Goal: Navigation & Orientation: Find specific page/section

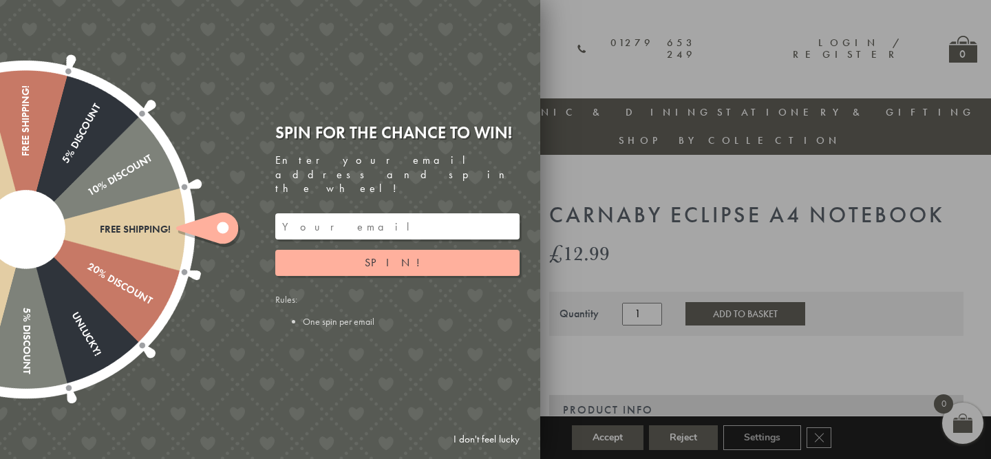
click at [580, 165] on div at bounding box center [495, 229] width 991 height 459
click at [498, 438] on link "I don't feel lucky" at bounding box center [487, 439] width 80 height 25
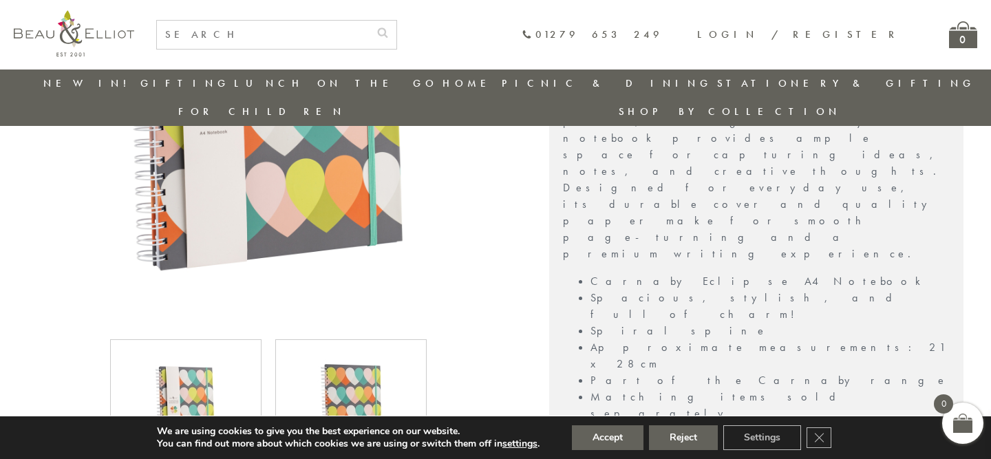
scroll to position [344, 0]
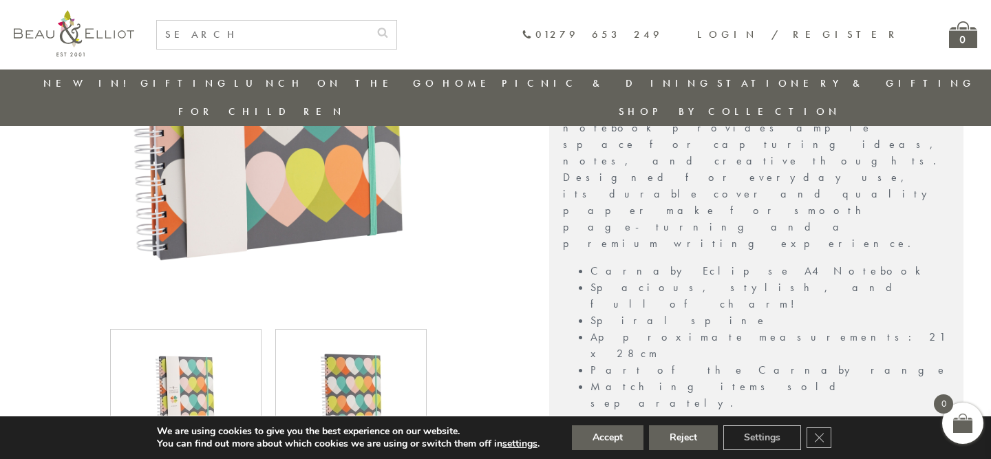
click at [630, 436] on div "Delivery" at bounding box center [756, 451] width 414 height 30
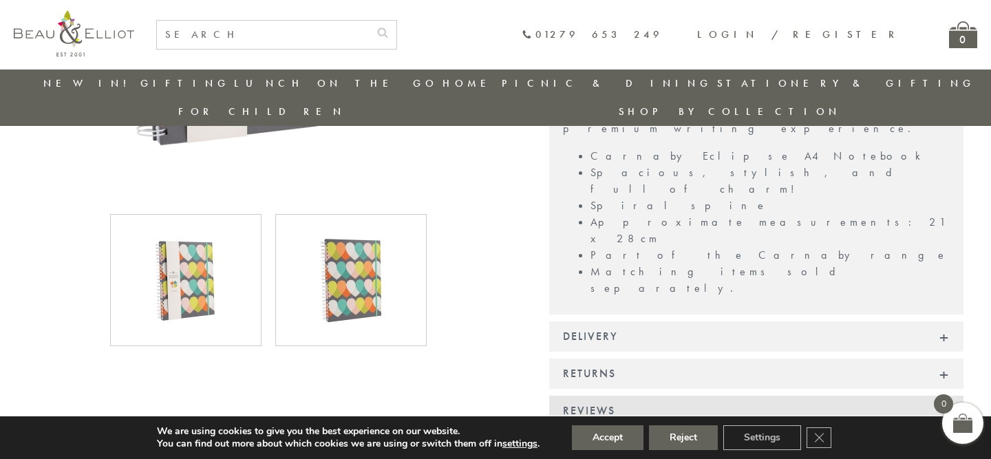
scroll to position [448, 0]
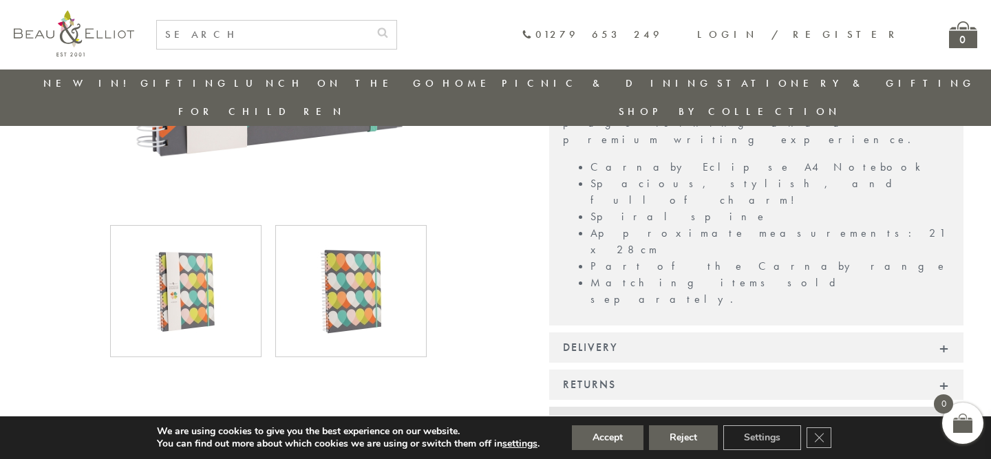
click at [614, 407] on div "Reviews" at bounding box center [756, 422] width 414 height 30
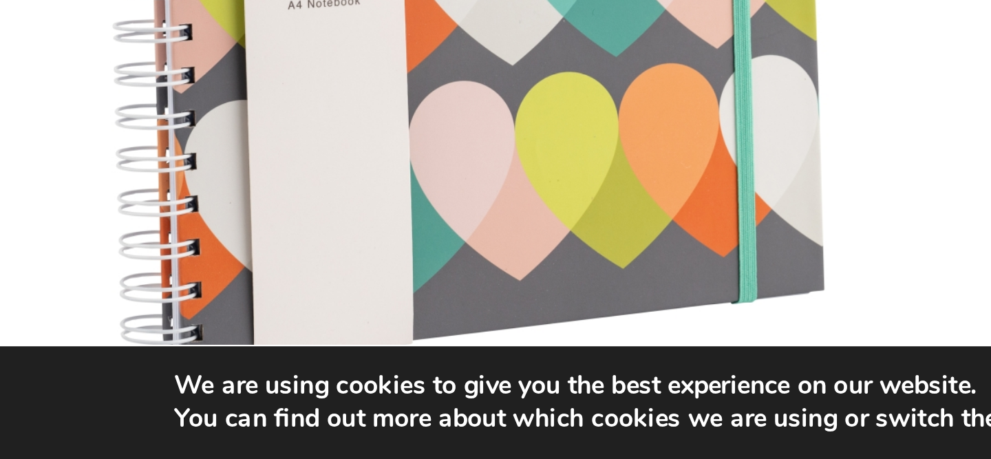
scroll to position [180, 0]
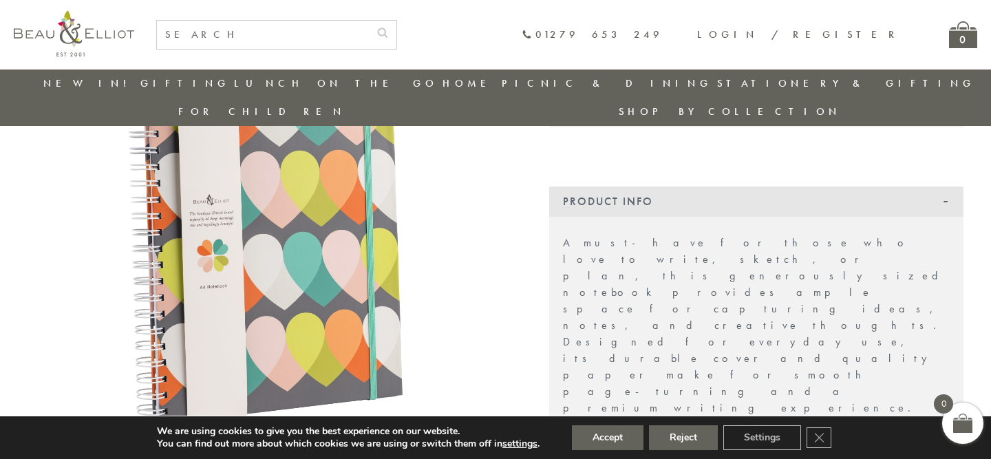
click at [717, 82] on link "Stationery & Gifting" at bounding box center [846, 83] width 258 height 14
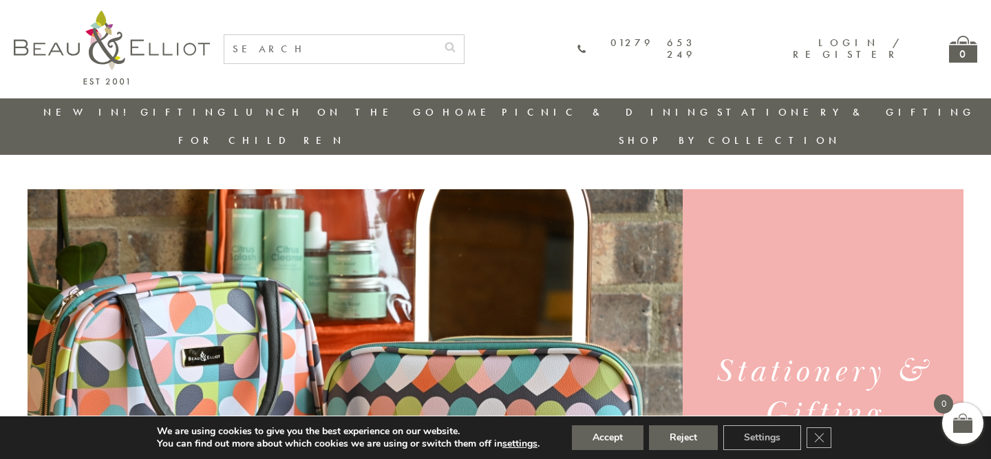
click at [363, 43] on input "text" at bounding box center [330, 49] width 212 height 28
type input "silver"
click at [436, 35] on button "submit" at bounding box center [450, 46] width 28 height 22
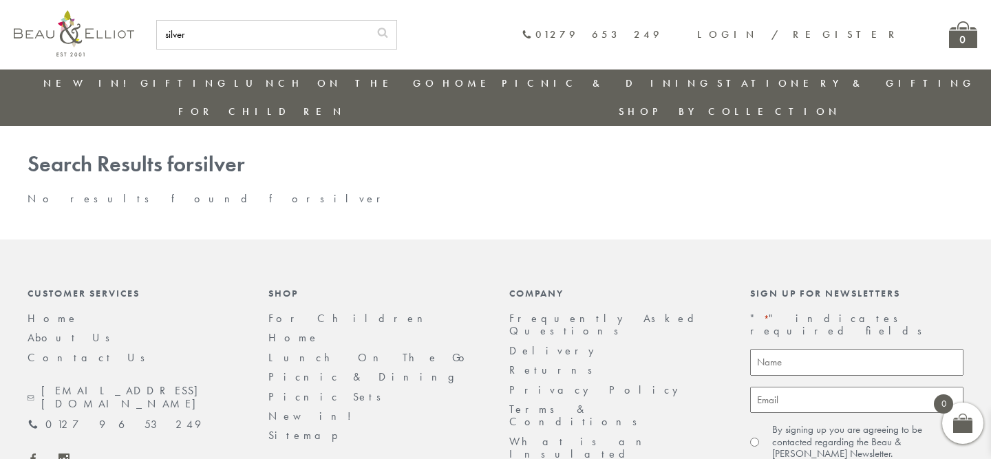
scroll to position [8, 0]
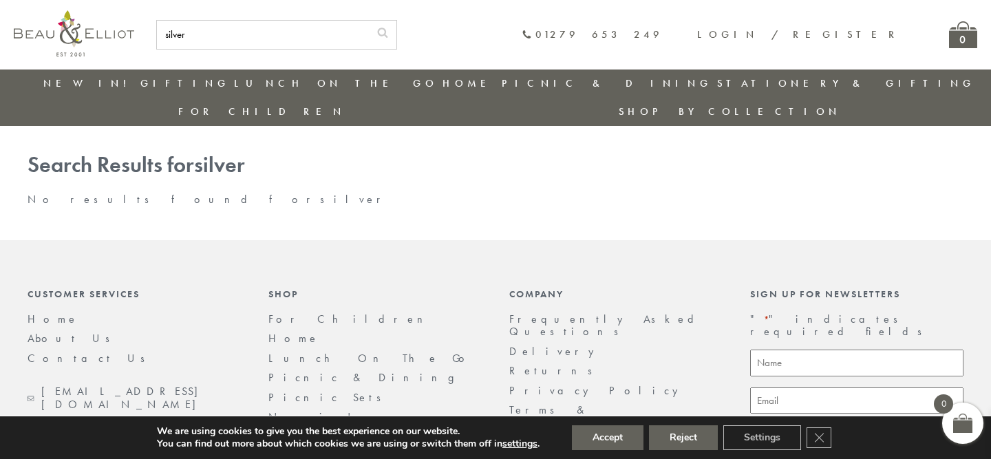
click at [83, 87] on link "New in!" at bounding box center [89, 83] width 92 height 14
click at [717, 83] on link "Stationery & Gifting" at bounding box center [846, 83] width 258 height 14
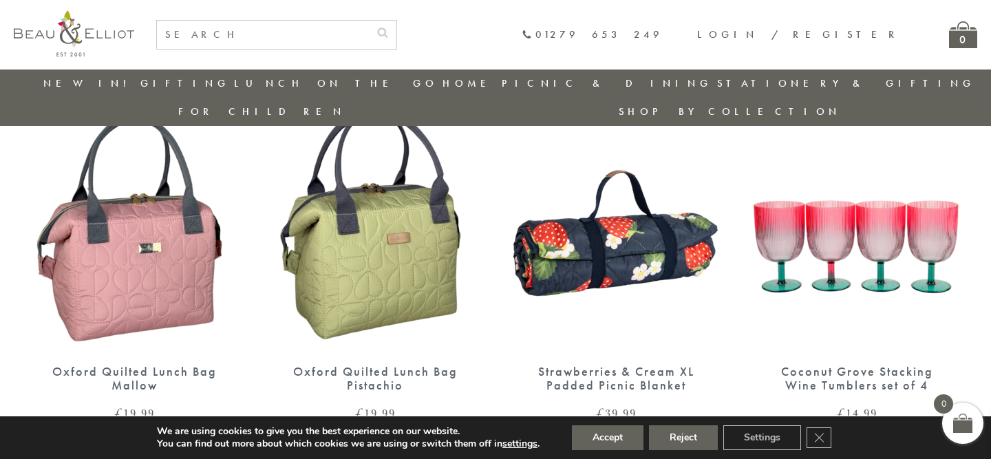
scroll to position [1635, 0]
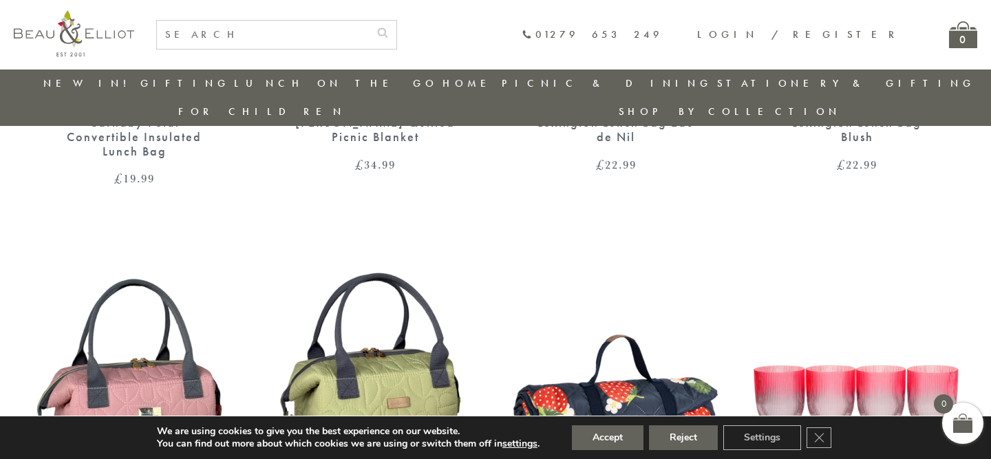
click at [340, 30] on input "text" at bounding box center [263, 35] width 212 height 28
type input "wine"
click at [369, 21] on button "submit" at bounding box center [383, 32] width 28 height 22
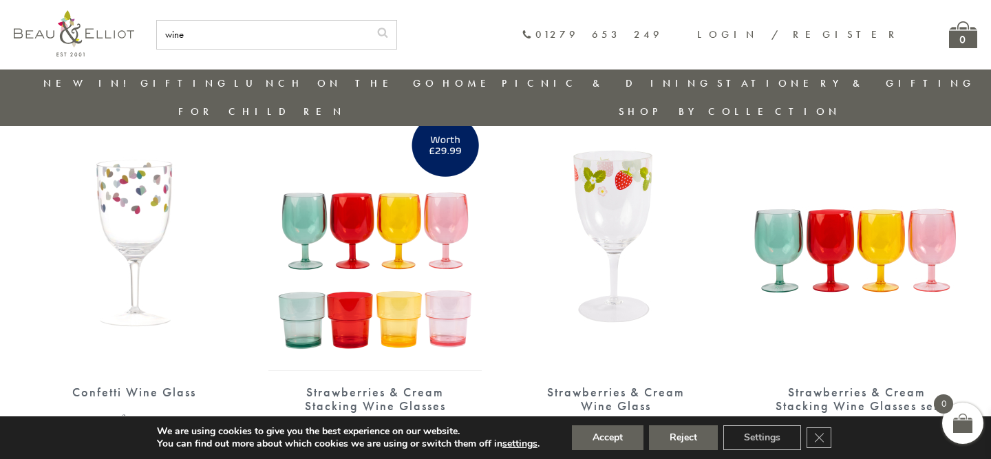
scroll to position [1746, 0]
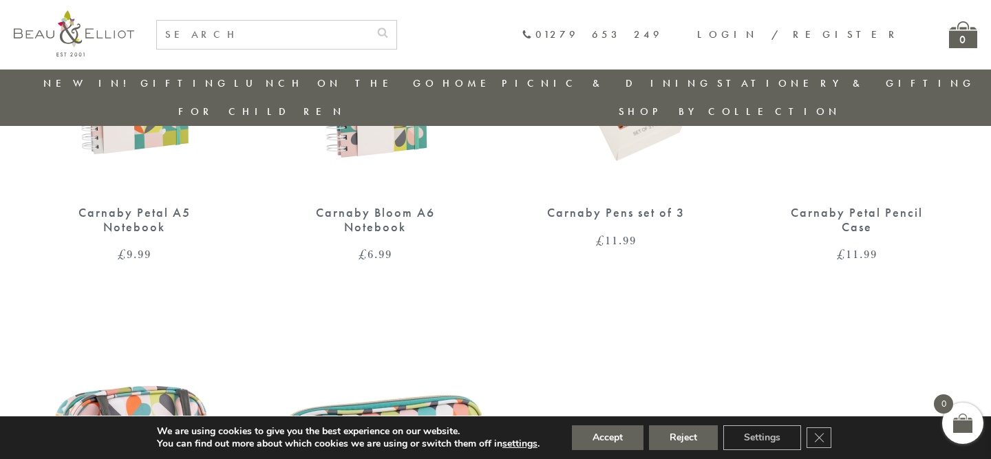
scroll to position [676, 0]
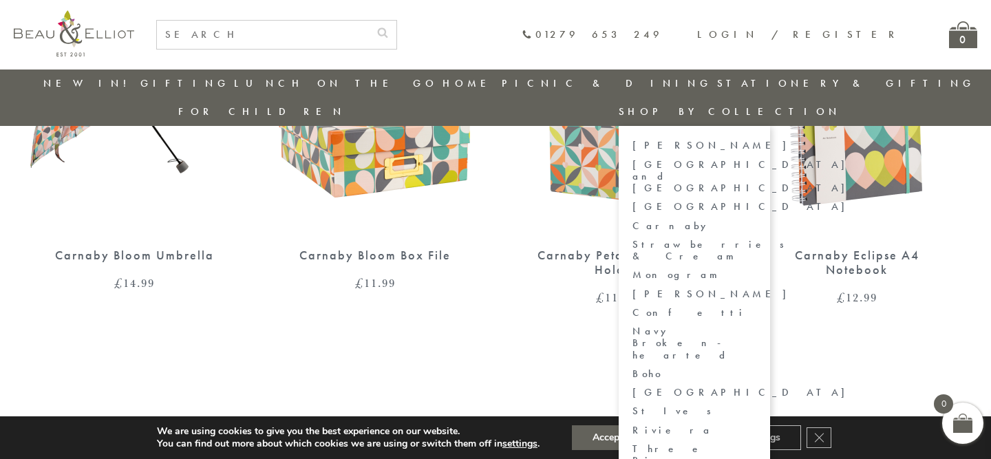
click at [841, 98] on li "Shop by collection [PERSON_NAME] [GEOGRAPHIC_DATA] and Lexington [GEOGRAPHIC_DA…" at bounding box center [730, 112] width 222 height 28
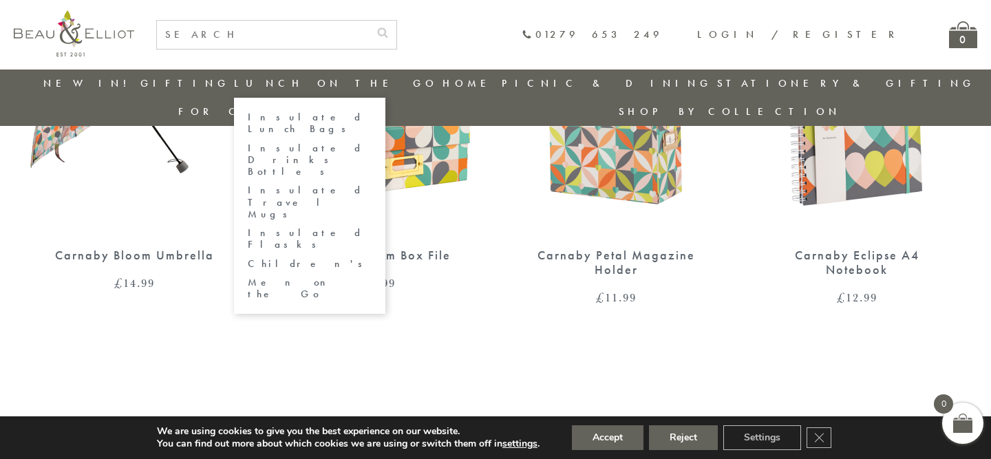
click at [315, 85] on link "Lunch On The Go" at bounding box center [336, 83] width 204 height 14
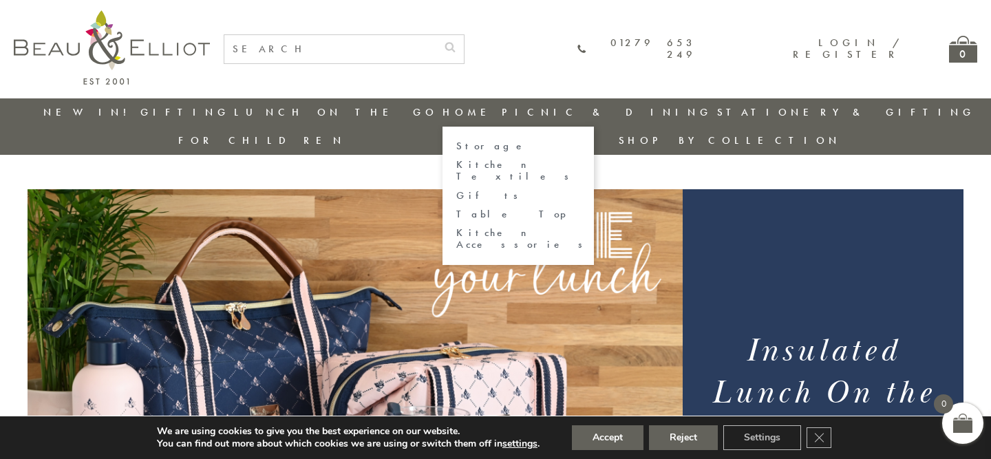
click at [456, 227] on link "Kitchen Accessories" at bounding box center [518, 239] width 124 height 24
